Goal: Check status

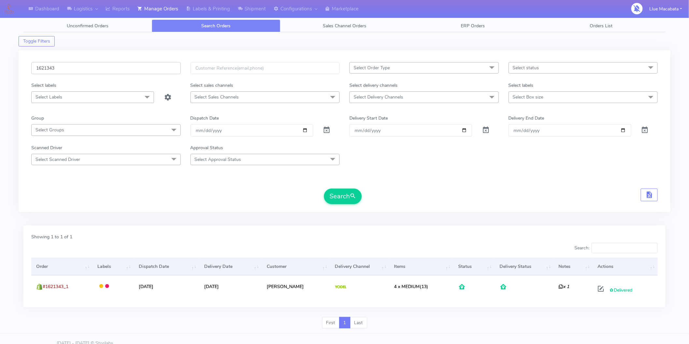
click at [71, 62] on input "1621343" at bounding box center [105, 68] width 149 height 12
click at [71, 67] on input "1621343" at bounding box center [105, 68] width 149 height 12
paste input "18460"
type input "1618460"
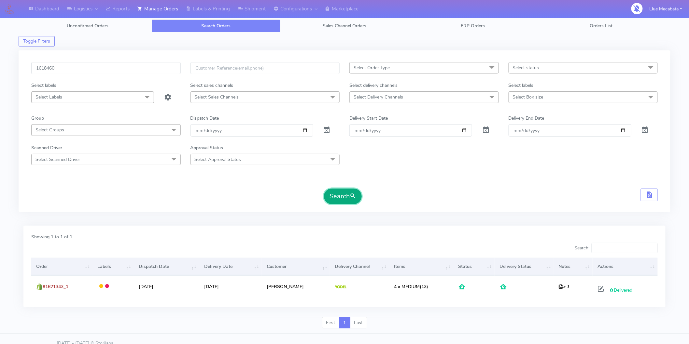
click at [343, 197] on button "Search" at bounding box center [343, 197] width 38 height 16
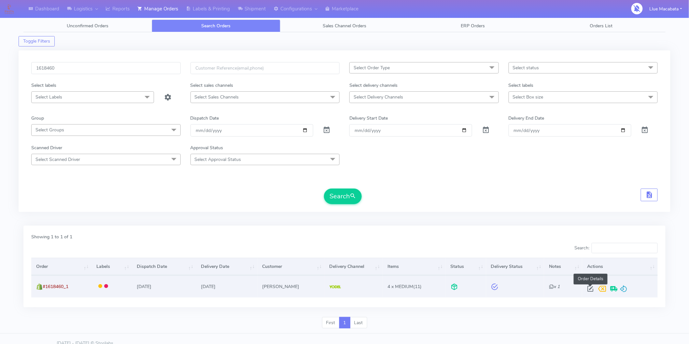
click at [588, 290] on span at bounding box center [590, 290] width 12 height 6
select select "5"
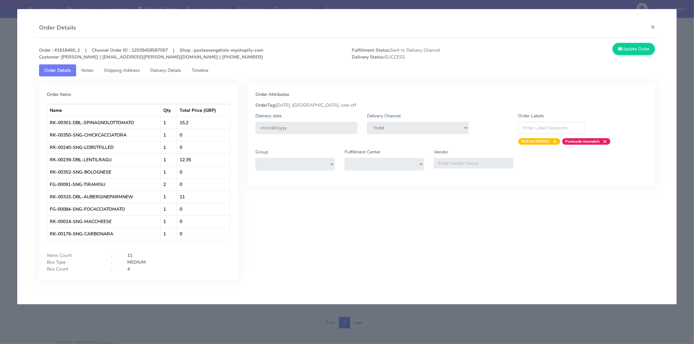
click at [200, 68] on span "Timeline" at bounding box center [200, 70] width 17 height 6
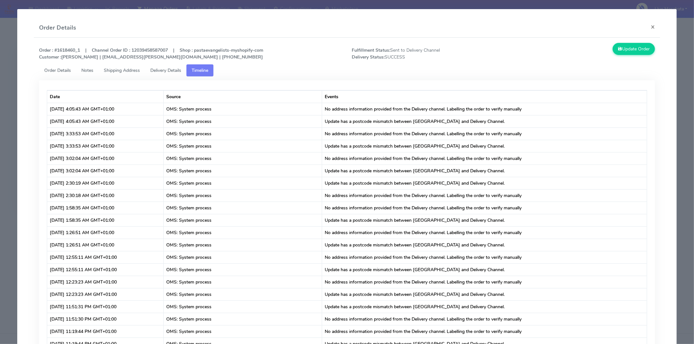
click at [180, 69] on span "Delivery Details" at bounding box center [165, 70] width 31 height 6
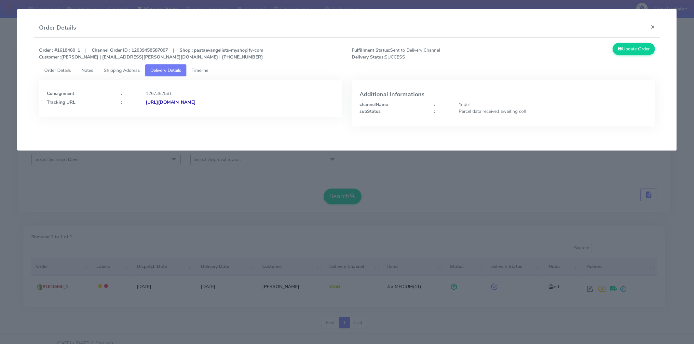
click at [196, 100] on strong "[URL][DOMAIN_NAME]" at bounding box center [171, 102] width 50 height 6
